Goal: Information Seeking & Learning: Learn about a topic

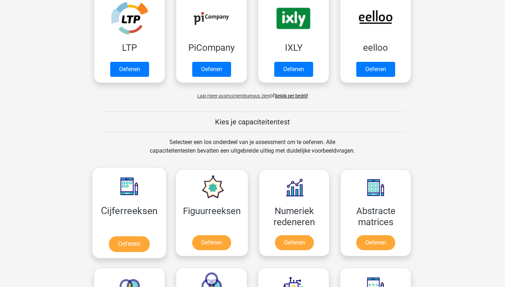
scroll to position [157, 0]
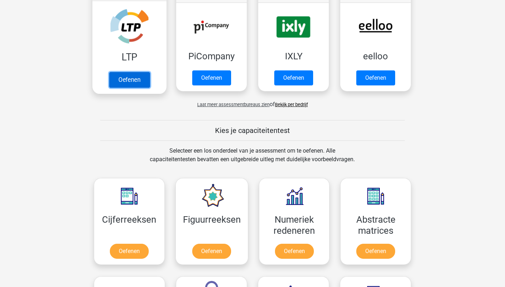
click at [141, 78] on link "Oefenen" at bounding box center [129, 80] width 41 height 16
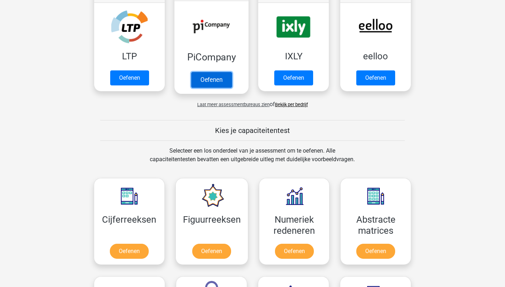
click at [199, 82] on link "Oefenen" at bounding box center [211, 80] width 41 height 16
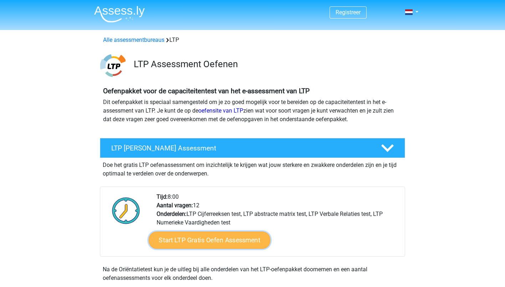
click at [178, 235] on link "Start LTP Gratis Oefen Assessment" at bounding box center [210, 239] width 122 height 17
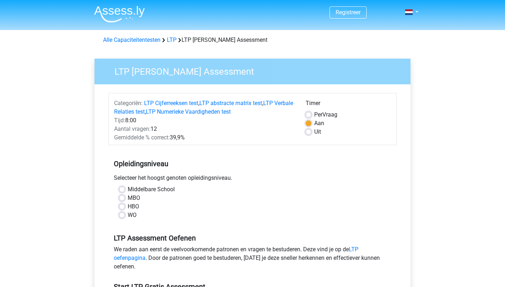
click at [128, 195] on label "MBO" at bounding box center [134, 197] width 12 height 9
click at [120, 195] on input "MBO" at bounding box center [122, 196] width 6 height 7
radio input "true"
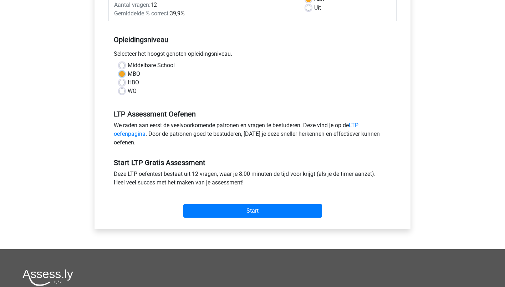
scroll to position [129, 0]
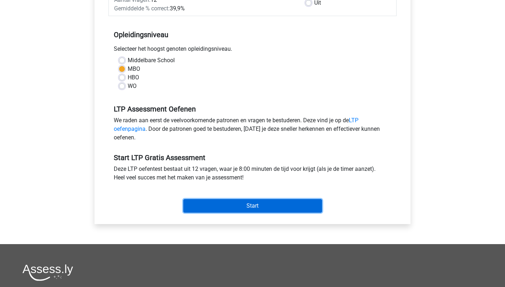
click at [220, 208] on input "Start" at bounding box center [252, 206] width 139 height 14
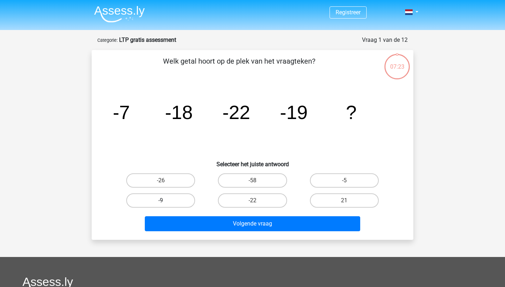
click at [189, 198] on label "-9" at bounding box center [160, 200] width 69 height 14
click at [166, 200] on input "-9" at bounding box center [163, 202] width 5 height 5
radio input "true"
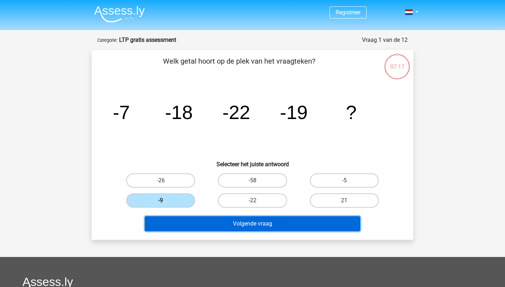
click at [217, 219] on button "Volgende vraag" at bounding box center [253, 223] width 216 height 15
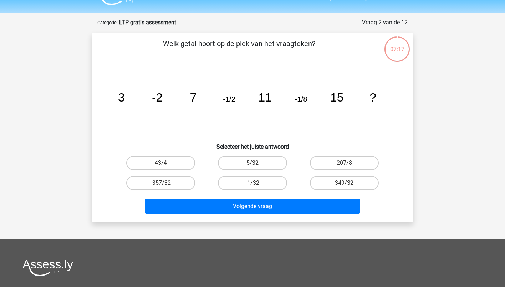
scroll to position [36, 0]
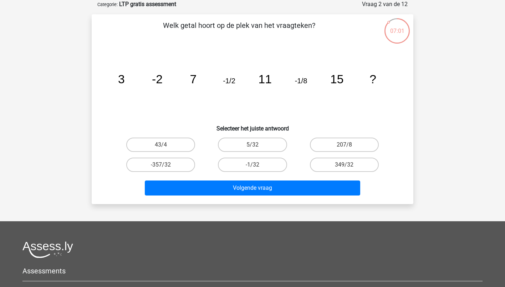
click at [311, 169] on div "349/32" at bounding box center [344, 164] width 86 height 14
click at [278, 162] on label "-1/32" at bounding box center [252, 164] width 69 height 14
click at [257, 164] on input "-1/32" at bounding box center [255, 166] width 5 height 5
radio input "true"
click at [251, 142] on label "5/32" at bounding box center [252, 144] width 69 height 14
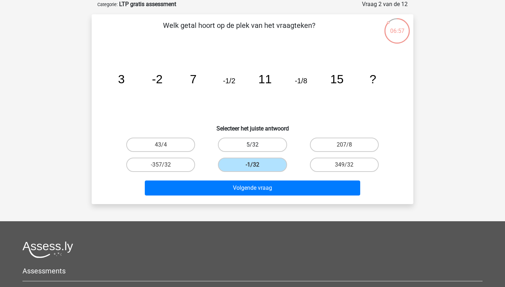
click at [253, 144] on input "5/32" at bounding box center [255, 146] width 5 height 5
radio input "true"
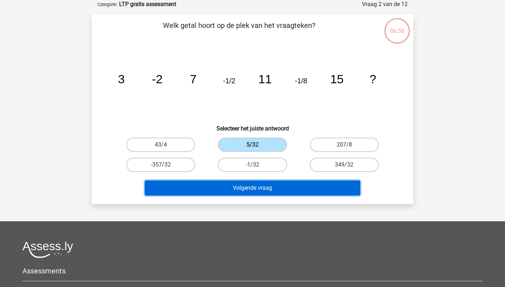
click at [252, 191] on button "Volgende vraag" at bounding box center [253, 187] width 216 height 15
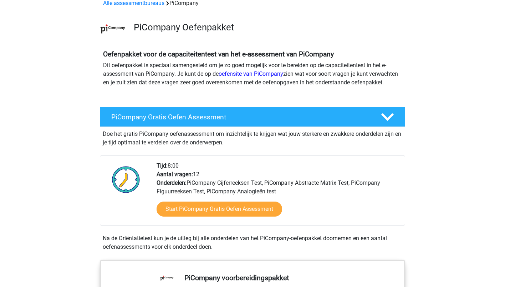
scroll to position [37, 0]
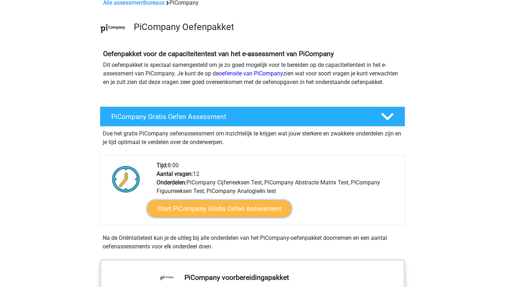
click at [206, 212] on link "Start PiCompany Gratis Oefen Assessment" at bounding box center [219, 208] width 144 height 17
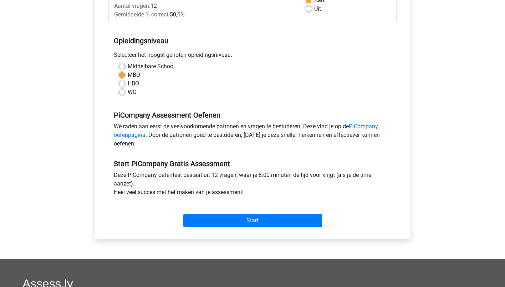
scroll to position [228, 0]
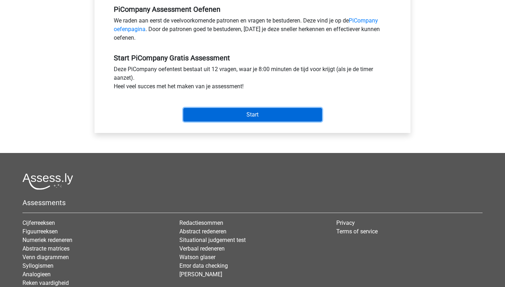
click at [222, 121] on input "Start" at bounding box center [252, 115] width 139 height 14
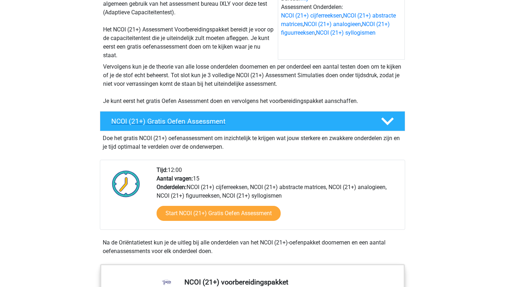
scroll to position [105, 0]
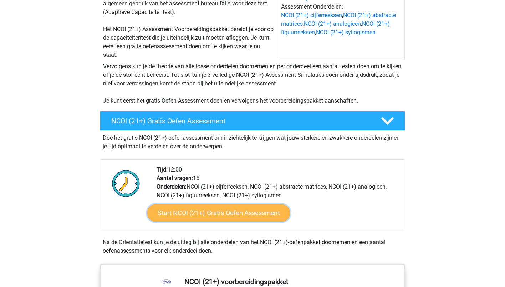
click at [191, 219] on link "Start NCOI (21+) Gratis Oefen Assessment" at bounding box center [218, 212] width 143 height 17
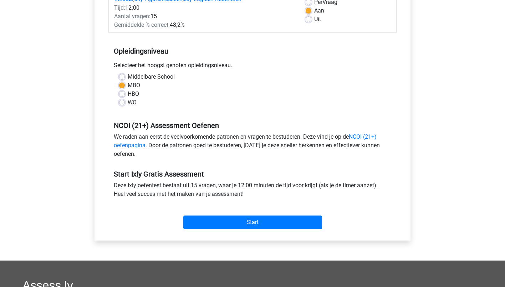
scroll to position [132, 0]
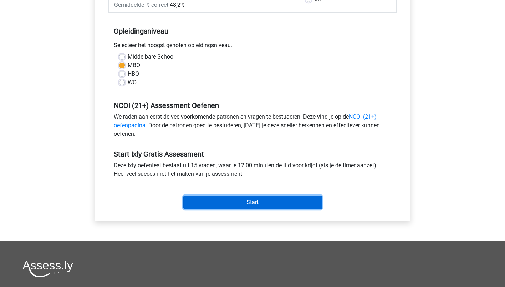
click at [208, 207] on input "Start" at bounding box center [252, 202] width 139 height 14
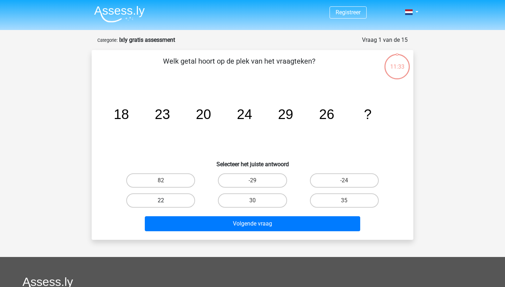
click at [141, 201] on label "22" at bounding box center [160, 200] width 69 height 14
click at [161, 201] on input "22" at bounding box center [163, 202] width 5 height 5
radio input "true"
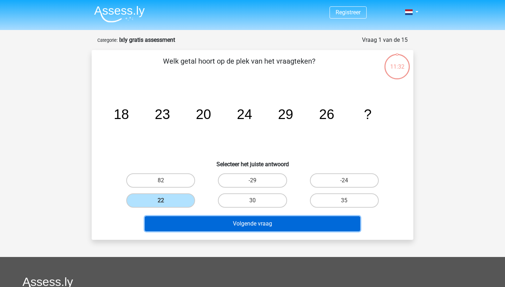
click at [179, 220] on button "Volgende vraag" at bounding box center [253, 223] width 216 height 15
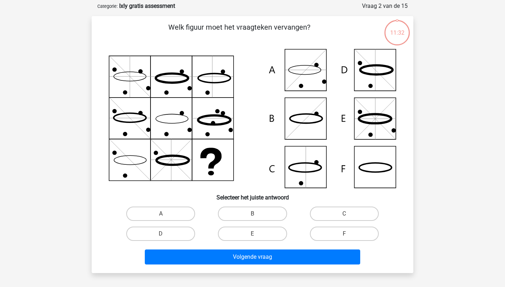
scroll to position [36, 0]
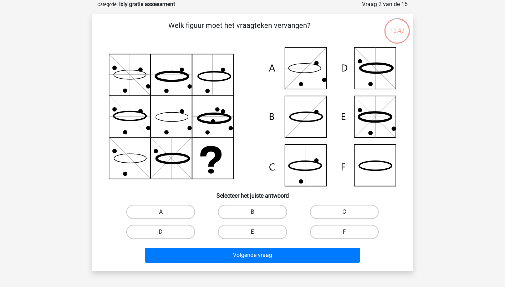
click at [222, 233] on label "E" at bounding box center [252, 231] width 69 height 14
click at [253, 233] on input "E" at bounding box center [255, 234] width 5 height 5
radio input "true"
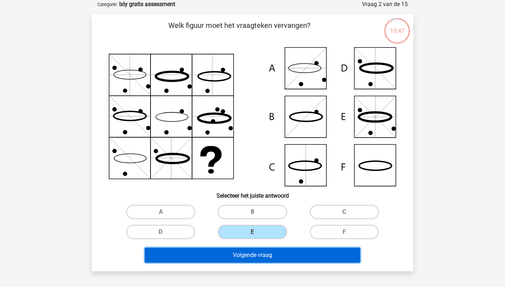
click at [237, 253] on button "Volgende vraag" at bounding box center [253, 254] width 216 height 15
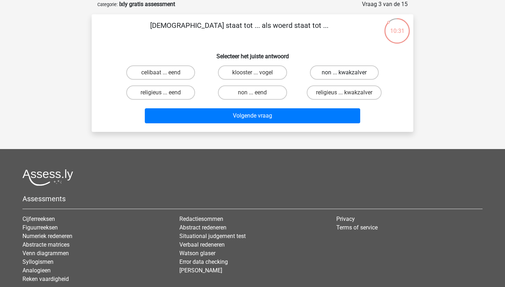
click at [330, 79] on label "non ... kwakzalver" at bounding box center [344, 72] width 69 height 14
click at [344, 77] on input "non ... kwakzalver" at bounding box center [346, 74] width 5 height 5
radio input "true"
click at [281, 74] on label "klooster ... vogel" at bounding box center [252, 72] width 69 height 14
click at [257, 74] on input "klooster ... vogel" at bounding box center [255, 74] width 5 height 5
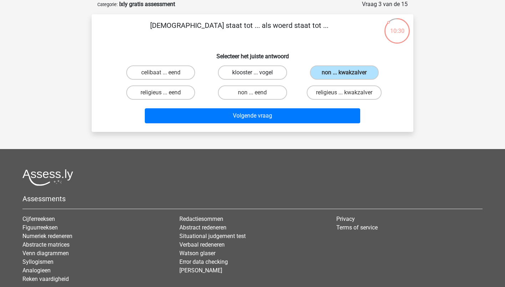
radio input "true"
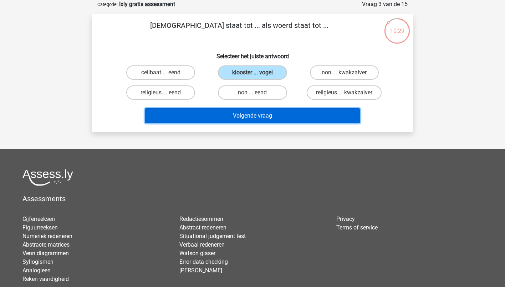
click at [280, 110] on button "Volgende vraag" at bounding box center [253, 115] width 216 height 15
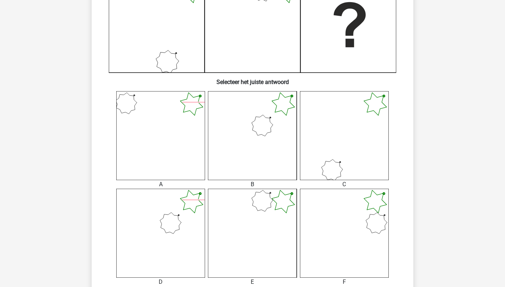
scroll to position [259, 0]
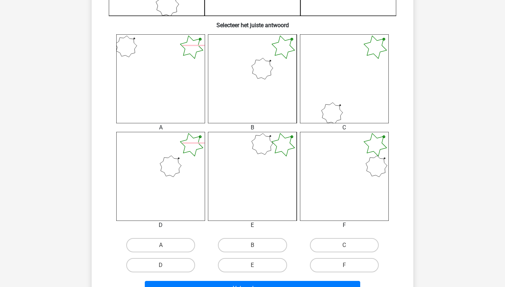
click at [270, 187] on icon at bounding box center [252, 176] width 89 height 89
click at [197, 266] on div "D" at bounding box center [161, 265] width 86 height 14
click at [189, 267] on label "D" at bounding box center [160, 265] width 69 height 14
click at [166, 267] on input "D" at bounding box center [163, 267] width 5 height 5
radio input "true"
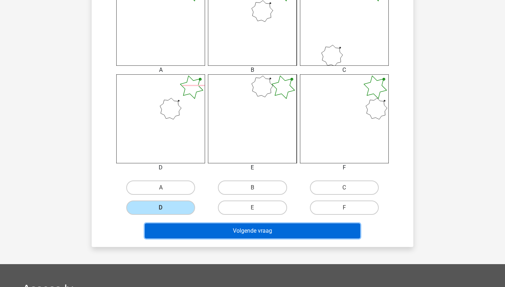
click at [213, 234] on button "Volgende vraag" at bounding box center [253, 230] width 216 height 15
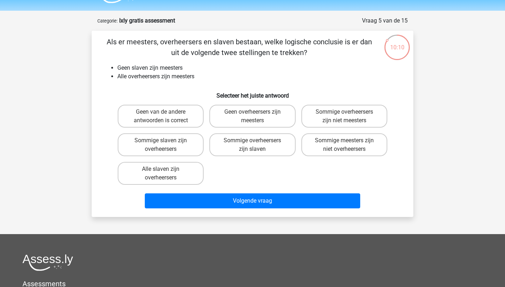
scroll to position [16, 0]
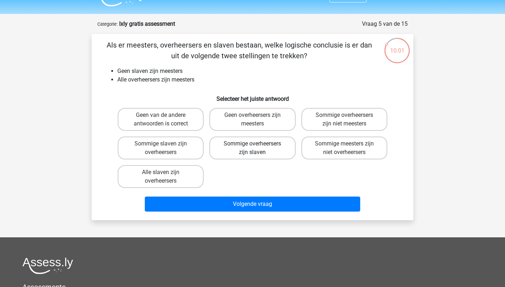
click at [278, 151] on label "Sommige overheersers zijn slaven" at bounding box center [252, 147] width 86 height 23
click at [257, 148] on input "Sommige overheersers zijn slaven" at bounding box center [255, 145] width 5 height 5
radio input "true"
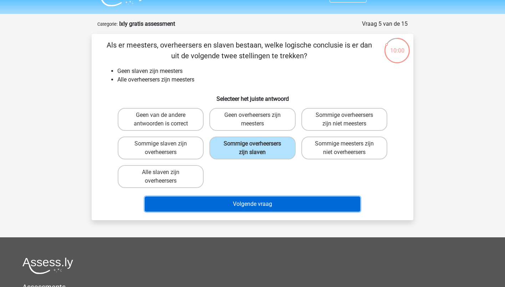
click at [277, 206] on button "Volgende vraag" at bounding box center [253, 203] width 216 height 15
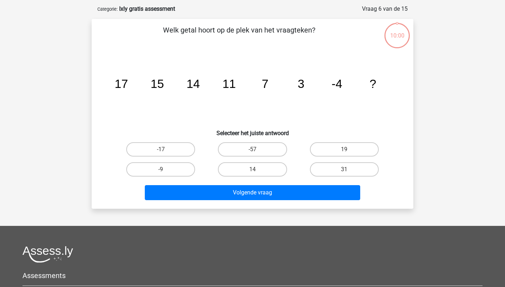
scroll to position [36, 0]
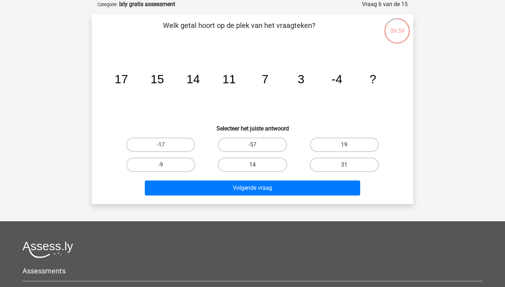
click at [270, 162] on label "14" at bounding box center [252, 164] width 69 height 14
click at [257, 164] on input "14" at bounding box center [255, 166] width 5 height 5
radio input "true"
click at [274, 198] on div "Welk getal hoort op de plek van het vraagteken? image/svg+xml 17 15 14 11 7 3 -…" at bounding box center [253, 108] width 322 height 189
click at [179, 170] on label "-9" at bounding box center [160, 164] width 69 height 14
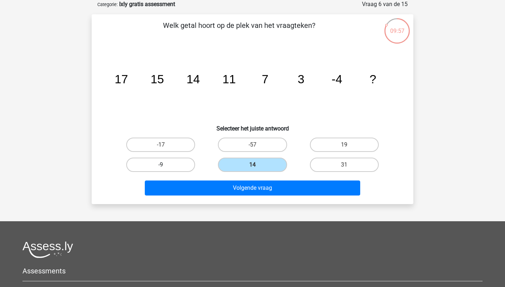
click at [166, 169] on input "-9" at bounding box center [163, 166] width 5 height 5
radio input "true"
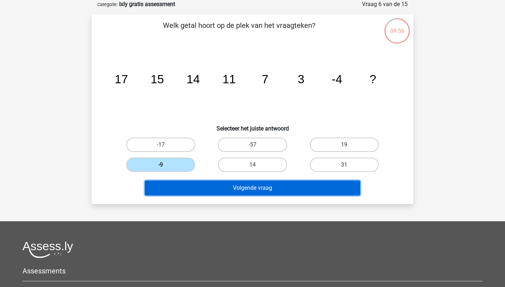
click at [218, 190] on button "Volgende vraag" at bounding box center [253, 187] width 216 height 15
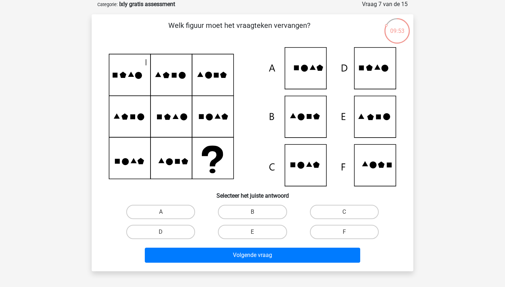
click at [177, 219] on div "A" at bounding box center [161, 212] width 92 height 20
click at [179, 213] on label "A" at bounding box center [160, 211] width 69 height 14
click at [166, 213] on input "A" at bounding box center [163, 214] width 5 height 5
radio input "true"
click at [178, 227] on label "D" at bounding box center [160, 231] width 69 height 14
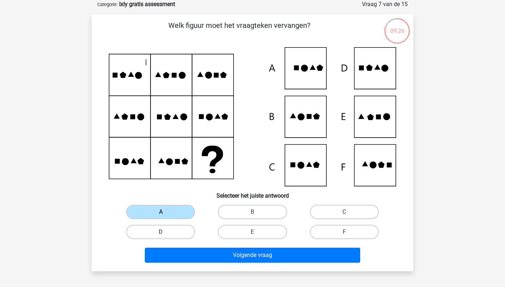
click at [166, 232] on input "D" at bounding box center [163, 234] width 5 height 5
radio input "true"
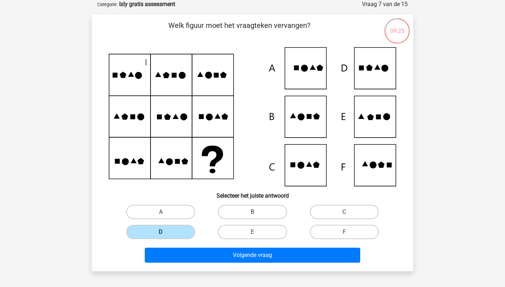
click at [263, 210] on label "B" at bounding box center [252, 211] width 69 height 14
click at [257, 212] on input "B" at bounding box center [255, 214] width 5 height 5
radio input "true"
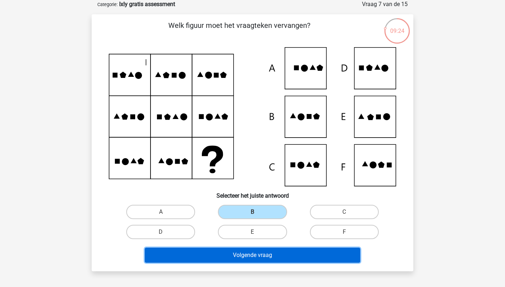
click at [262, 251] on button "Volgende vraag" at bounding box center [253, 254] width 216 height 15
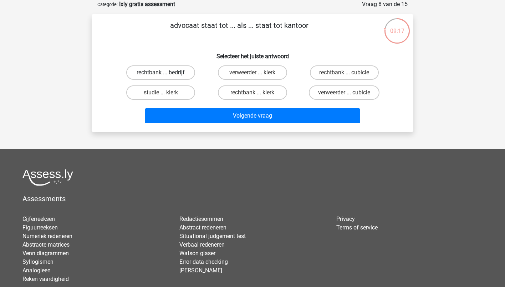
click at [183, 66] on label "rechtbank ... bedrijf" at bounding box center [160, 72] width 69 height 14
click at [166, 72] on input "rechtbank ... bedrijf" at bounding box center [163, 74] width 5 height 5
radio input "true"
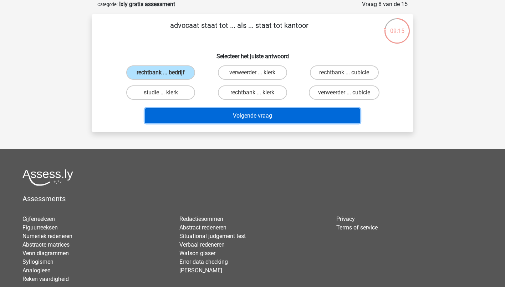
click at [214, 113] on button "Volgende vraag" at bounding box center [253, 115] width 216 height 15
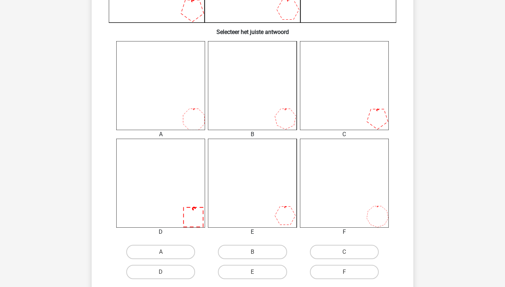
scroll to position [269, 0]
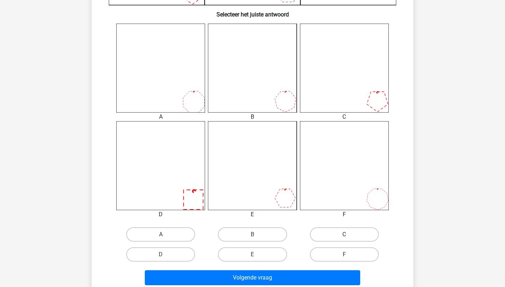
click at [327, 237] on label "C" at bounding box center [344, 234] width 69 height 14
click at [344, 237] on input "C" at bounding box center [346, 236] width 5 height 5
radio input "true"
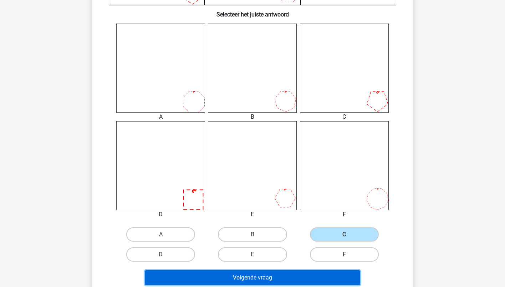
click at [319, 278] on button "Volgende vraag" at bounding box center [253, 277] width 216 height 15
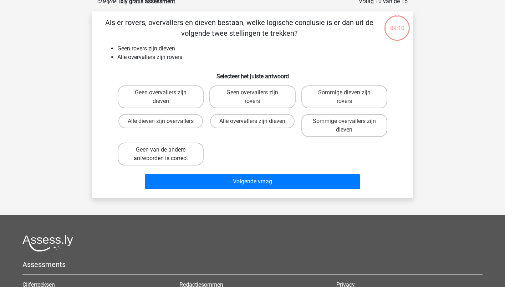
scroll to position [36, 0]
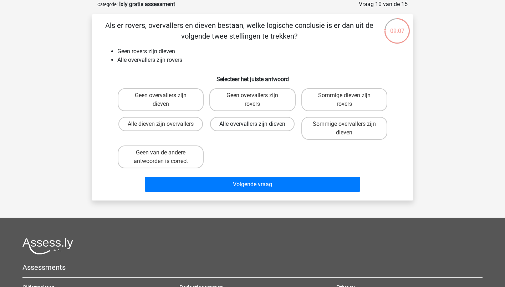
click at [276, 120] on label "Alle overvallers zijn dieven" at bounding box center [252, 124] width 85 height 14
click at [257, 124] on input "Alle overvallers zijn dieven" at bounding box center [255, 126] width 5 height 5
radio input "true"
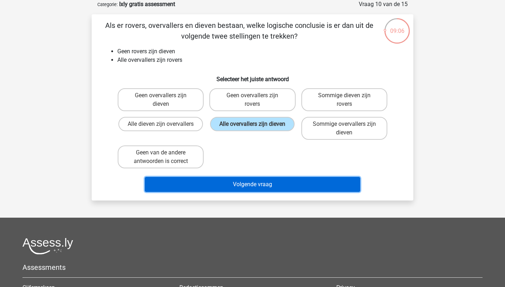
click at [282, 181] on button "Volgende vraag" at bounding box center [253, 184] width 216 height 15
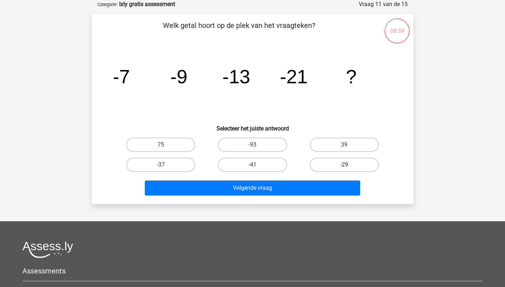
click at [312, 164] on label "-29" at bounding box center [344, 164] width 69 height 14
click at [344, 164] on input "-29" at bounding box center [346, 166] width 5 height 5
radio input "true"
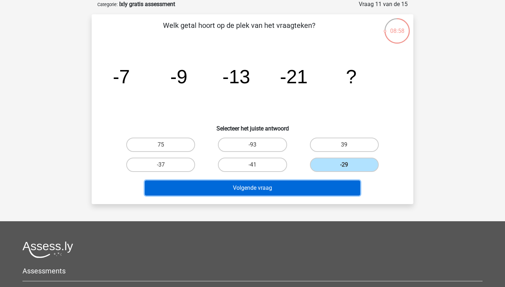
click at [297, 188] on button "Volgende vraag" at bounding box center [253, 187] width 216 height 15
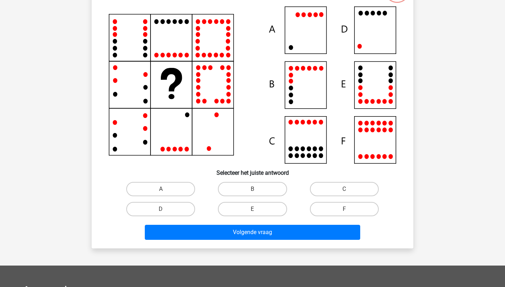
scroll to position [70, 0]
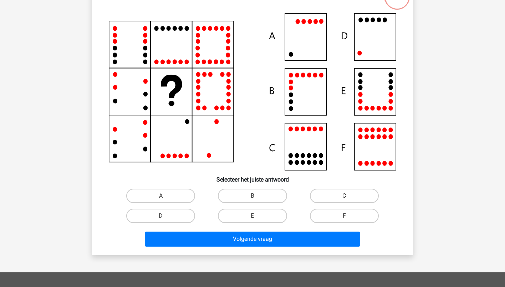
click at [161, 199] on input "A" at bounding box center [163, 198] width 5 height 5
radio input "true"
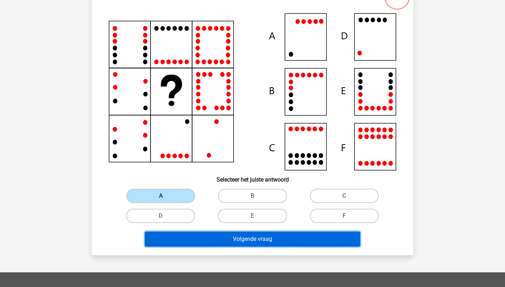
click at [205, 232] on button "Volgende vraag" at bounding box center [253, 238] width 216 height 15
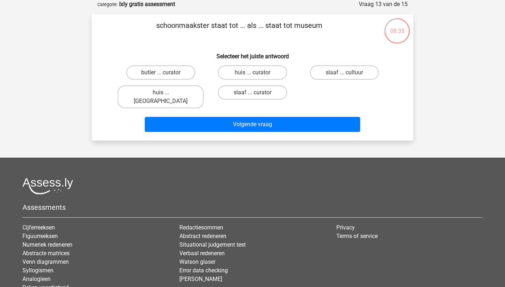
scroll to position [6, 0]
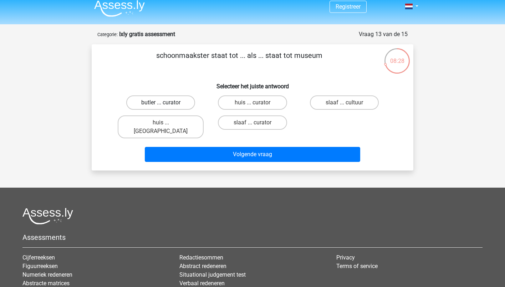
click at [170, 108] on label "butler ... curator" at bounding box center [160, 102] width 69 height 14
click at [166, 107] on input "butler ... curator" at bounding box center [163, 104] width 5 height 5
radio input "true"
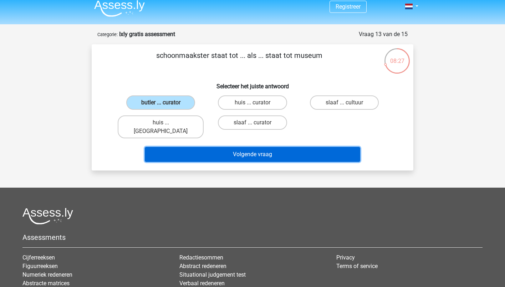
click at [205, 147] on button "Volgende vraag" at bounding box center [253, 154] width 216 height 15
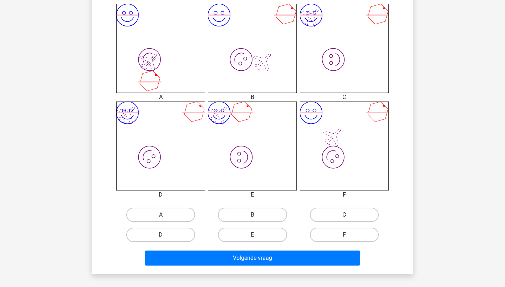
scroll to position [312, 0]
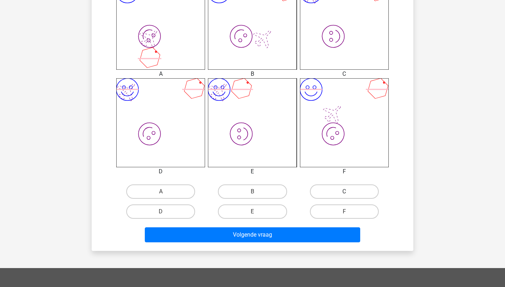
click at [327, 192] on label "C" at bounding box center [344, 191] width 69 height 14
click at [344, 192] on input "C" at bounding box center [346, 193] width 5 height 5
radio input "true"
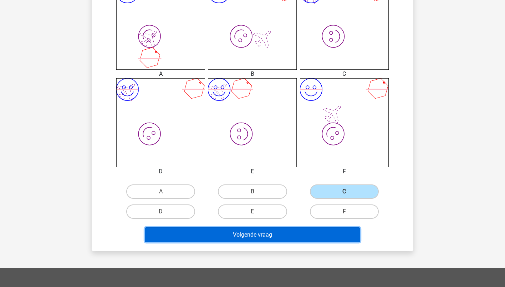
click at [310, 238] on button "Volgende vraag" at bounding box center [253, 234] width 216 height 15
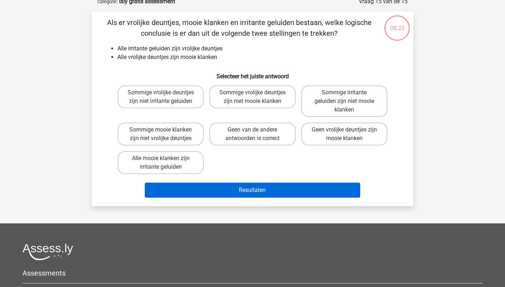
scroll to position [36, 0]
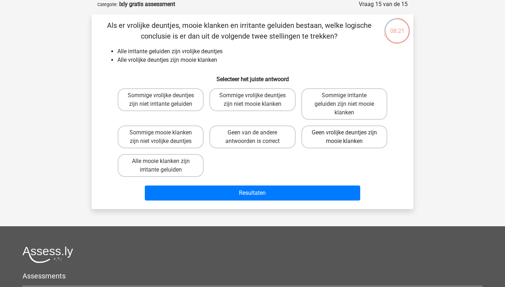
click at [334, 141] on label "Geen vrolijke deuntjes zijn mooie klanken" at bounding box center [344, 136] width 86 height 23
click at [344, 137] on input "Geen vrolijke deuntjes zijn mooie klanken" at bounding box center [346, 134] width 5 height 5
radio input "true"
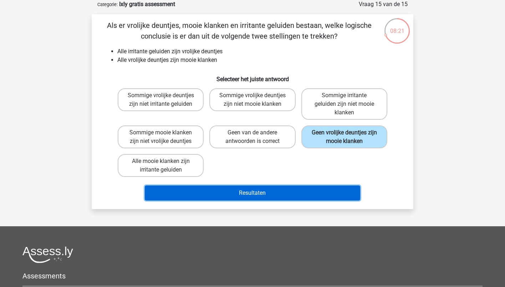
click at [323, 192] on button "Resultaten" at bounding box center [253, 192] width 216 height 15
